Goal: Navigation & Orientation: Find specific page/section

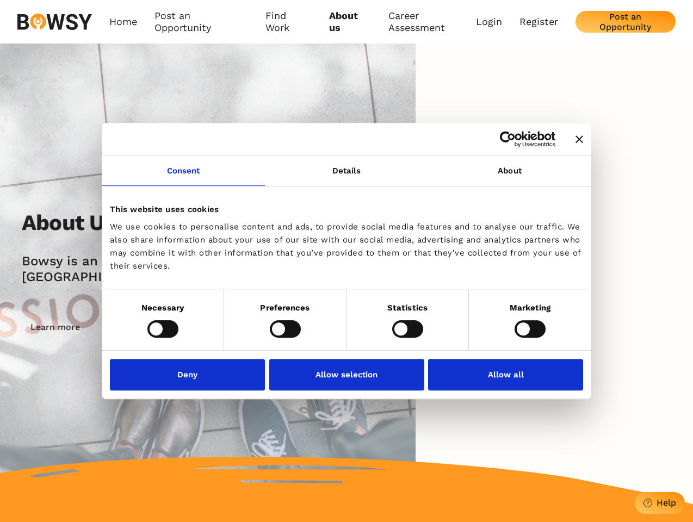
click at [576, 140] on icon "Close banner" at bounding box center [580, 139] width 8 height 8
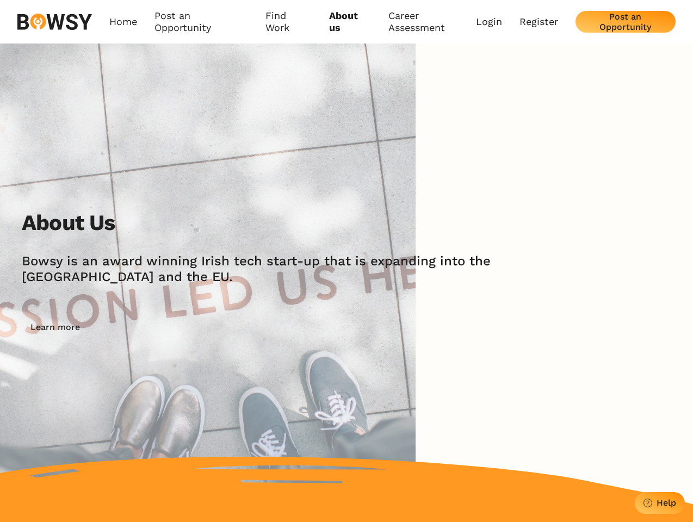
click at [183, 177] on link "Consent" at bounding box center [183, 171] width 163 height 30
click at [347, 177] on img at bounding box center [208, 274] width 416 height 461
click at [510, 177] on div "About Us [PERSON_NAME] is an award winning Irish tech start-up that is expandin…" at bounding box center [346, 274] width 693 height 461
click at [163, 329] on div "About Us [PERSON_NAME] is an award winning Irish tech start-up that is expandin…" at bounding box center [357, 274] width 671 height 128
click at [285, 329] on div "About Us [PERSON_NAME] is an award winning Irish tech start-up that is expandin…" at bounding box center [357, 274] width 671 height 128
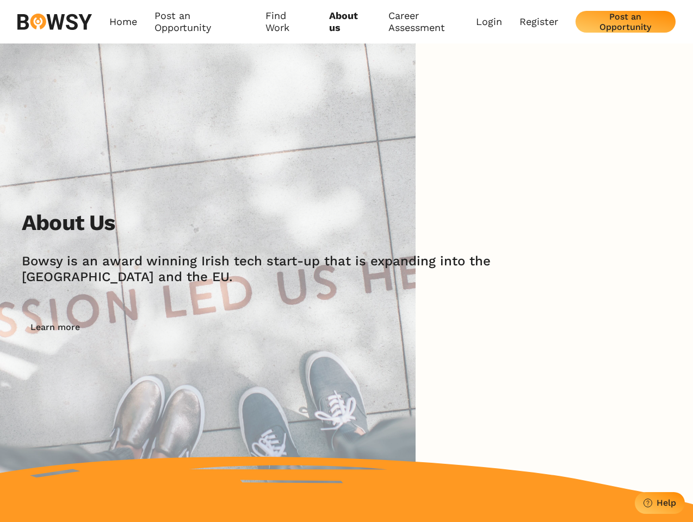
click at [408, 329] on div "About Us [PERSON_NAME] is an award winning Irish tech start-up that is expandin…" at bounding box center [357, 274] width 671 height 128
click at [530, 329] on div "About Us [PERSON_NAME] is an award winning Irish tech start-up that is expandin…" at bounding box center [357, 274] width 671 height 128
click at [190, 374] on img at bounding box center [208, 274] width 416 height 461
click at [347, 374] on img at bounding box center [208, 274] width 416 height 461
